Goal: Find contact information: Find contact information

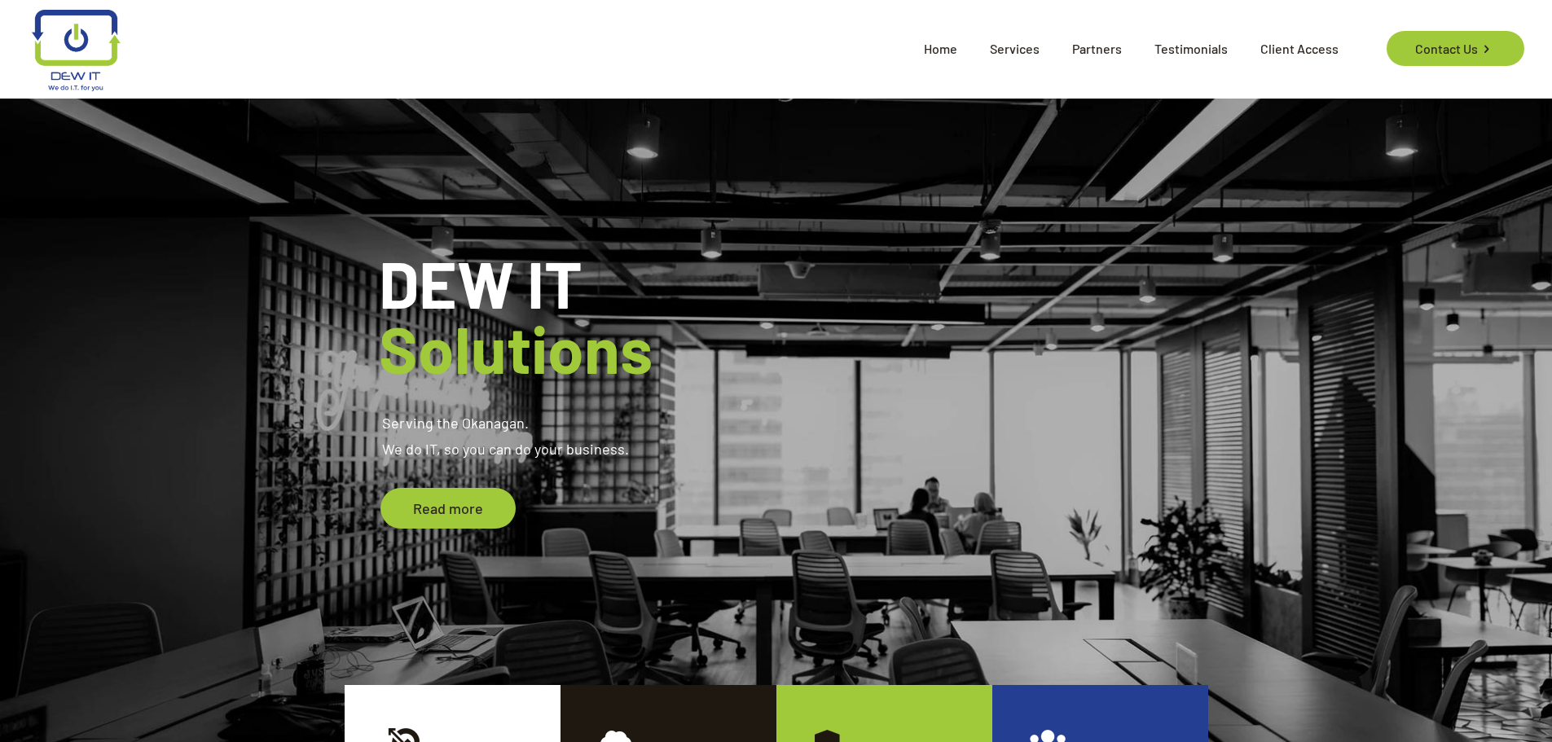
click at [937, 48] on span "Home" at bounding box center [941, 48] width 66 height 49
click at [1422, 49] on link "Contact Us" at bounding box center [1456, 48] width 138 height 35
